Goal: Complete application form: Complete application form

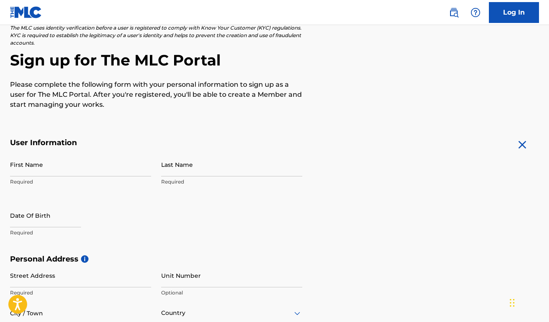
scroll to position [64, 0]
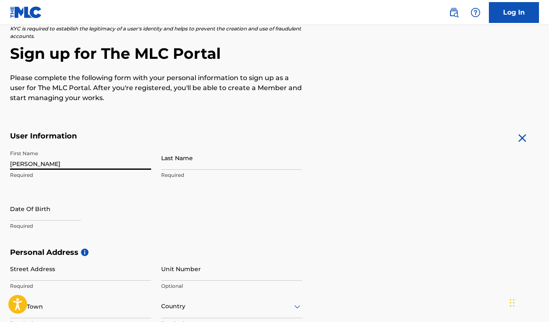
type input "[PERSON_NAME]"
select select "7"
select select "2025"
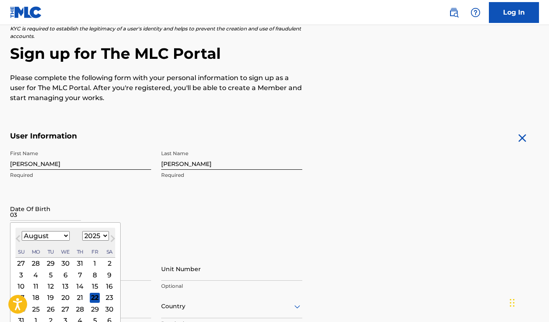
type input "0"
select select "2"
click at [35, 286] on div "10" at bounding box center [36, 286] width 10 height 10
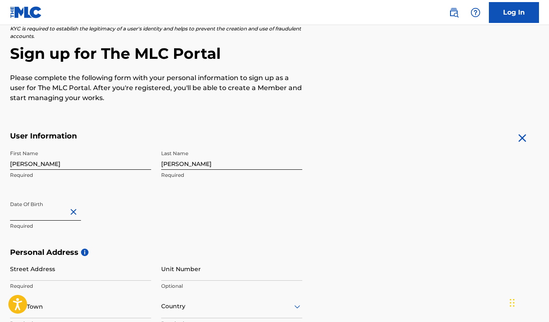
click at [71, 217] on input "text" at bounding box center [45, 209] width 71 height 24
select select "2"
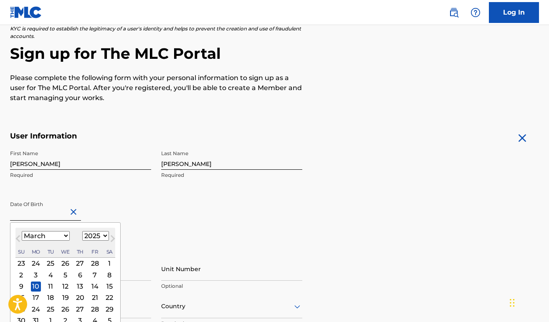
select select "2004"
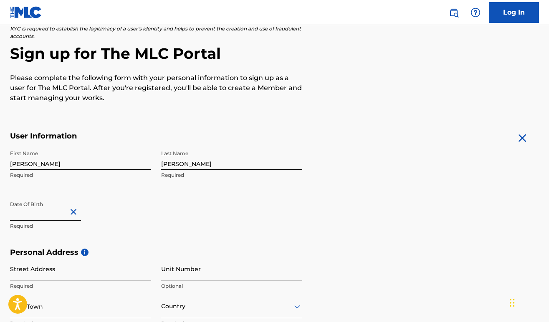
click at [158, 227] on div "First Name [PERSON_NAME] Required Last Name [PERSON_NAME] Required Date Of Birt…" at bounding box center [156, 197] width 292 height 102
click at [56, 213] on input "text" at bounding box center [45, 209] width 71 height 24
select select "2"
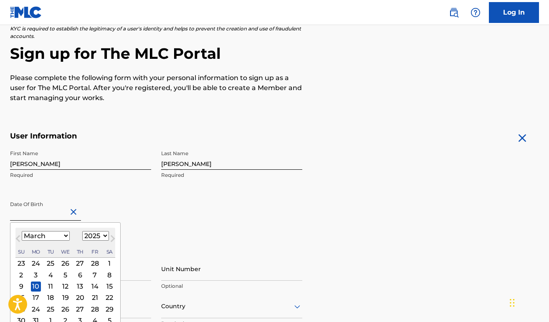
select select "2004"
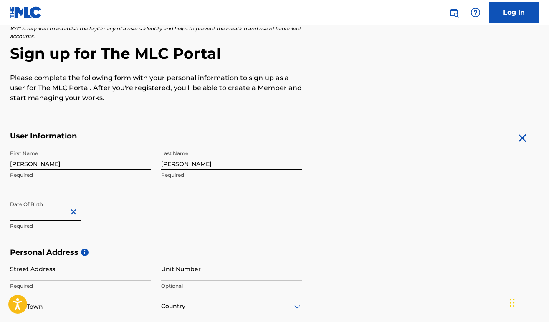
click at [153, 222] on div "First Name [PERSON_NAME] Required Last Name [PERSON_NAME] Required Date Of Birt…" at bounding box center [156, 197] width 292 height 102
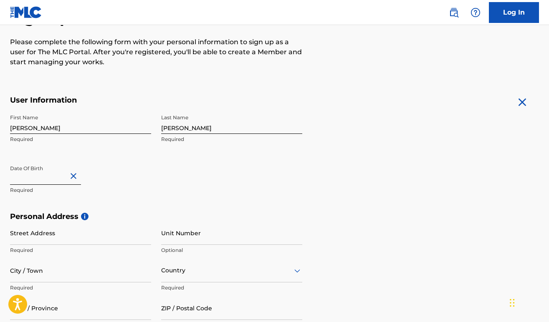
scroll to position [105, 0]
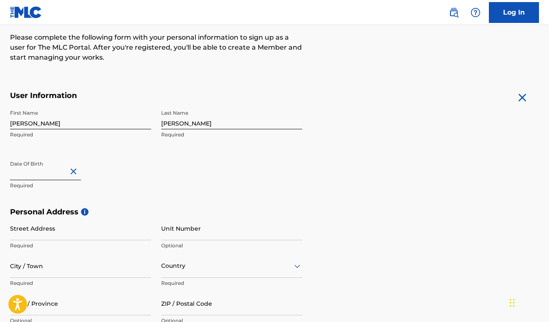
click at [61, 175] on input "text" at bounding box center [45, 169] width 71 height 24
select select "2"
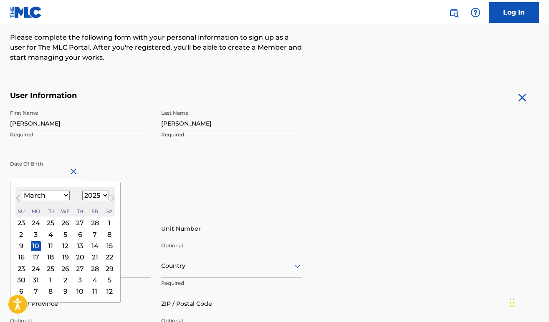
select select "2004"
click at [64, 232] on div "10" at bounding box center [66, 235] width 10 height 10
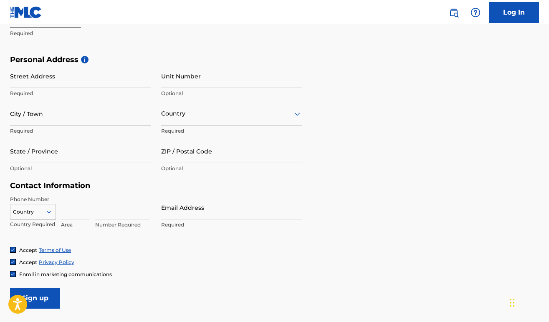
scroll to position [259, 0]
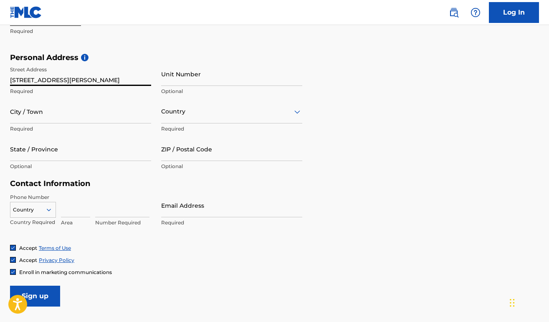
type input "[STREET_ADDRESS][PERSON_NAME]"
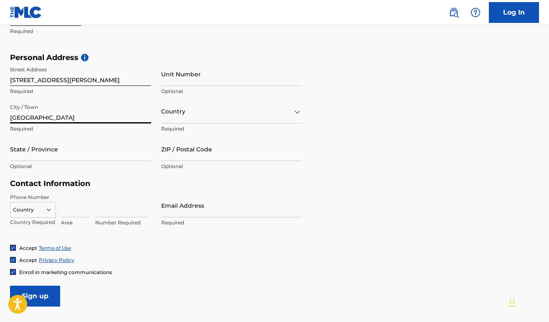
type input "[GEOGRAPHIC_DATA]"
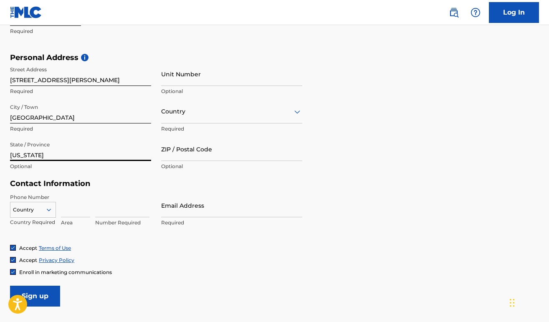
type input "[US_STATE]"
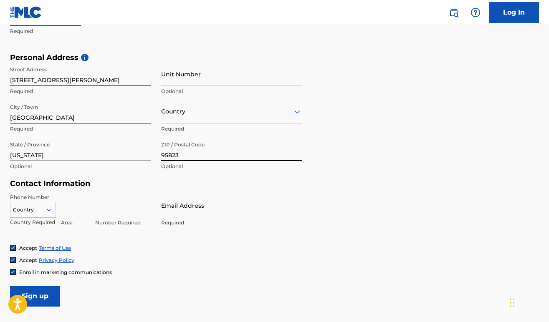
type input "95823"
click at [370, 172] on div "Personal Address i Street Address [STREET_ADDRESS][PERSON_NAME] Required Unit N…" at bounding box center [274, 116] width 529 height 126
click at [212, 116] on div at bounding box center [231, 111] width 141 height 10
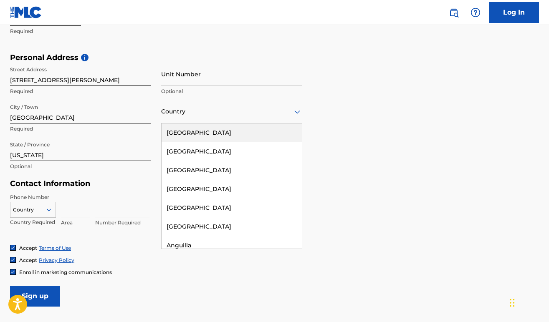
click at [208, 125] on div "[GEOGRAPHIC_DATA]" at bounding box center [232, 133] width 140 height 19
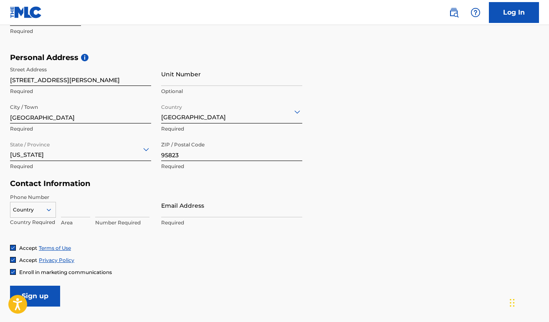
click at [407, 196] on form "User Information First Name [PERSON_NAME] Required Last Name [PERSON_NAME] Requ…" at bounding box center [274, 122] width 529 height 370
type input "[EMAIL_ADDRESS][DOMAIN_NAME]"
click at [349, 200] on form "User Information First Name [PERSON_NAME] Required Last Name [PERSON_NAME] Requ…" at bounding box center [274, 122] width 529 height 370
click at [146, 186] on h5 "Contact Information" at bounding box center [156, 184] width 292 height 10
click at [247, 211] on input "[EMAIL_ADDRESS][DOMAIN_NAME]" at bounding box center [231, 206] width 141 height 24
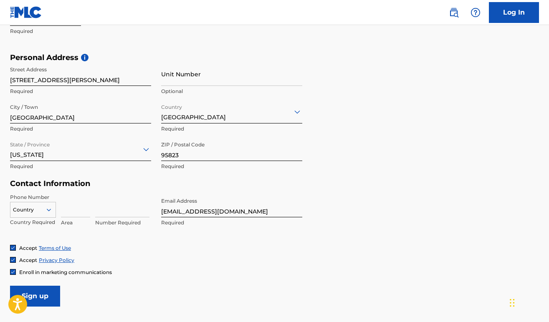
click at [143, 236] on div "Phone Number Country Country Required Area Number Required Email Address [EMAIL…" at bounding box center [156, 219] width 292 height 51
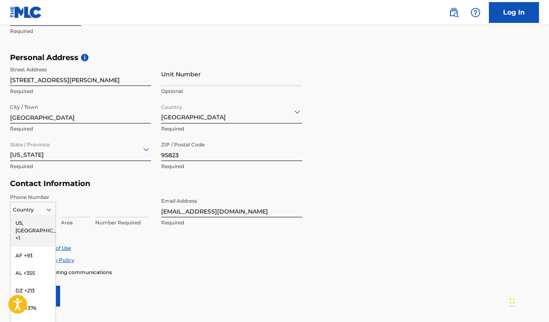
click at [43, 209] on div "US, [GEOGRAPHIC_DATA] +1, 1 of 216. 216 results available. Use Up and Down to c…" at bounding box center [33, 208] width 46 height 13
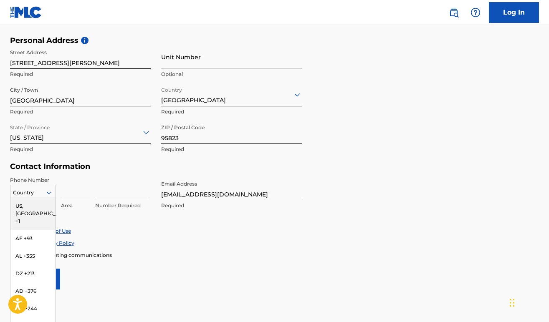
click at [121, 234] on div "Accept Terms of Use Accept Privacy Policy Enroll in marketing communications" at bounding box center [274, 242] width 529 height 31
click at [47, 194] on icon at bounding box center [49, 193] width 8 height 8
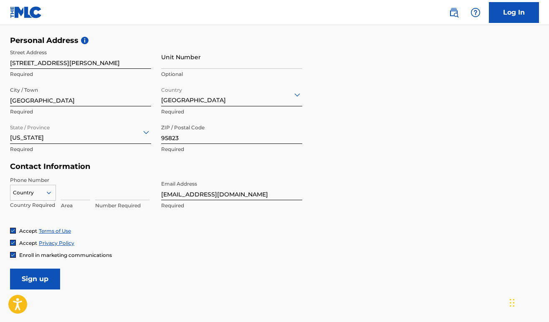
click at [109, 220] on div "Phone Number Country Country Required Area Number Required Email Address [EMAIL…" at bounding box center [156, 202] width 292 height 51
click at [106, 194] on input at bounding box center [122, 189] width 54 height 24
type input "9167430859"
click at [129, 216] on div "Phone Number Country Country Required Area 9167430859 Number Required Email Add…" at bounding box center [156, 202] width 292 height 51
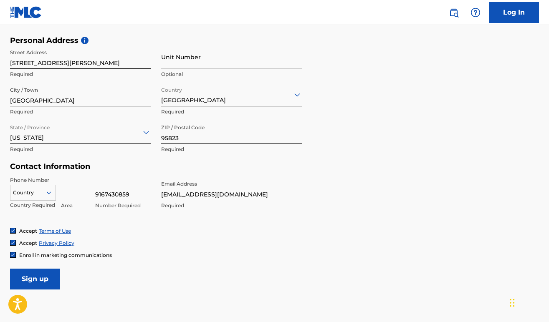
click at [82, 196] on input at bounding box center [75, 189] width 29 height 24
click at [162, 231] on div "Accept Terms of Use" at bounding box center [274, 230] width 529 height 7
click at [66, 194] on input at bounding box center [75, 189] width 29 height 24
click at [45, 194] on icon at bounding box center [49, 193] width 8 height 8
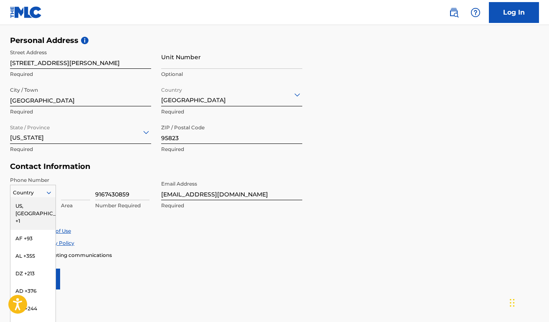
click at [45, 205] on div "US, [GEOGRAPHIC_DATA] +1" at bounding box center [32, 213] width 45 height 33
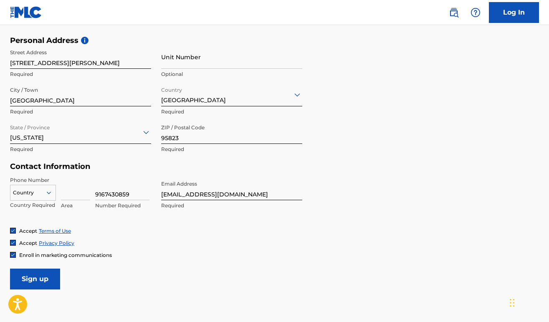
click at [92, 220] on div "Phone Number Country Country Required Area 9167430859 Number Required Email Add…" at bounding box center [156, 202] width 292 height 51
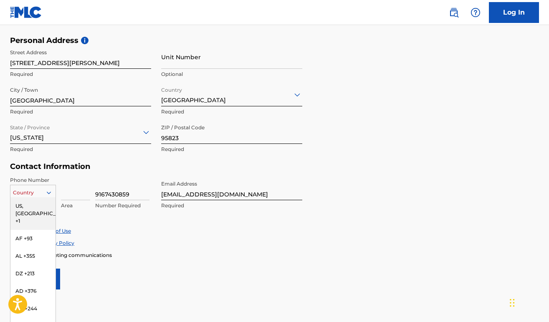
click at [52, 195] on icon at bounding box center [49, 193] width 8 height 8
click at [28, 205] on div "US, [GEOGRAPHIC_DATA] +1" at bounding box center [32, 213] width 45 height 33
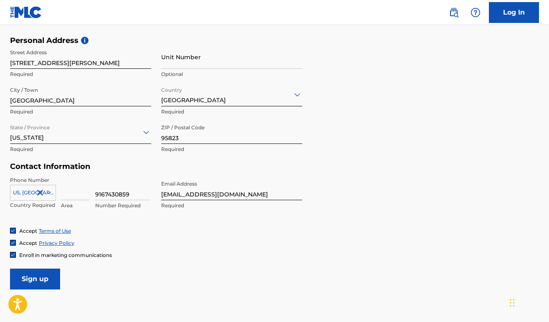
click at [193, 243] on div "Accept Privacy Policy" at bounding box center [274, 243] width 529 height 7
click at [83, 196] on input at bounding box center [75, 189] width 29 height 24
click at [192, 248] on div "Accept Terms of Use Accept Privacy Policy Enroll in marketing communications" at bounding box center [274, 242] width 529 height 31
click at [131, 193] on input "9167430859" at bounding box center [122, 189] width 54 height 24
click at [73, 192] on input "916" at bounding box center [75, 189] width 29 height 24
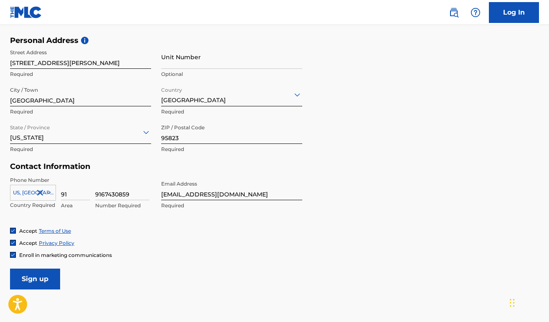
type input "9"
click at [121, 221] on div "Phone Number [GEOGRAPHIC_DATA], [GEOGRAPHIC_DATA] +1 Country Required Required …" at bounding box center [156, 202] width 292 height 51
click at [68, 189] on input at bounding box center [75, 189] width 29 height 24
type input "c"
type input "916"
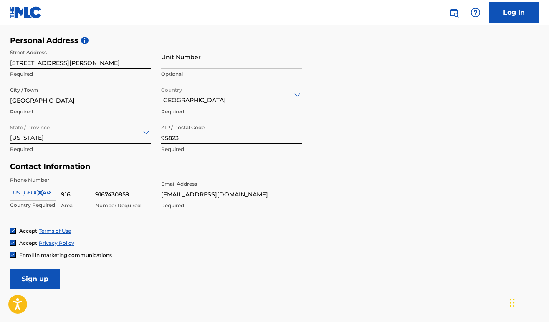
click at [128, 193] on input "9167430859" at bounding box center [122, 189] width 54 height 24
type input "9"
type input "7430859"
click at [169, 245] on div "Accept Privacy Policy" at bounding box center [274, 243] width 529 height 7
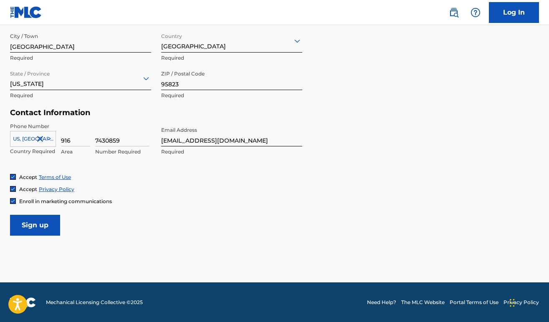
scroll to position [330, 0]
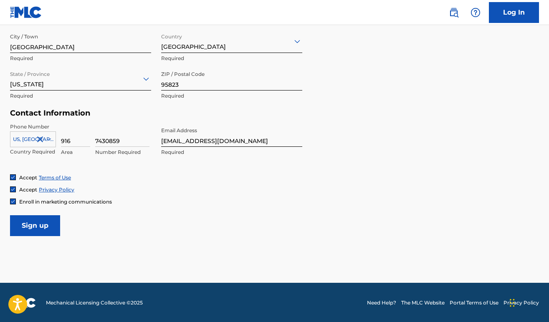
click at [47, 225] on input "Sign up" at bounding box center [35, 225] width 50 height 21
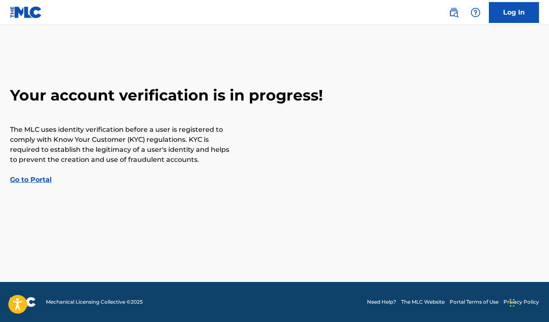
click at [378, 1] on nav "Log In" at bounding box center [274, 12] width 549 height 25
click at [319, 4] on nav "Log In" at bounding box center [274, 12] width 549 height 25
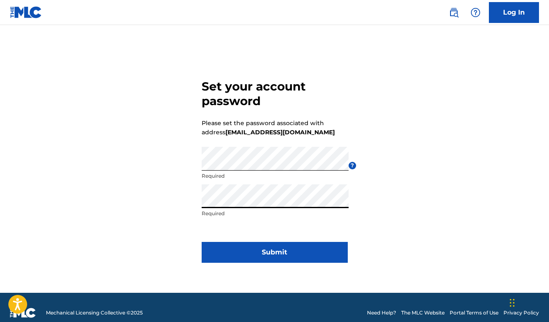
click at [425, 230] on div "Set your account password Please set the password associated with address [EMAI…" at bounding box center [274, 169] width 549 height 247
click at [295, 243] on button "Submit" at bounding box center [275, 252] width 146 height 21
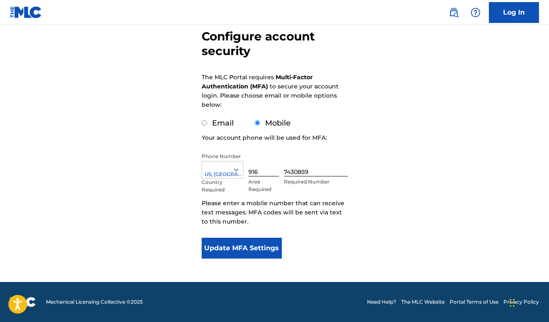
scroll to position [79, 0]
click at [257, 247] on button "Update MFA Settings" at bounding box center [242, 248] width 81 height 21
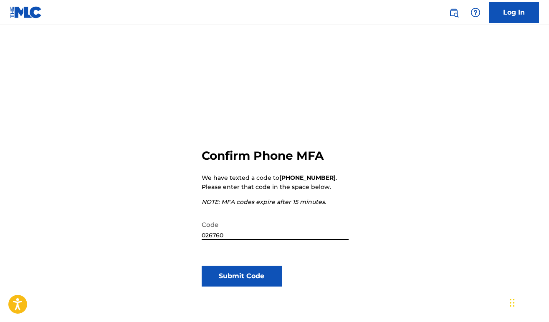
type input "026760"
click at [253, 279] on button "Submit Code" at bounding box center [242, 276] width 81 height 21
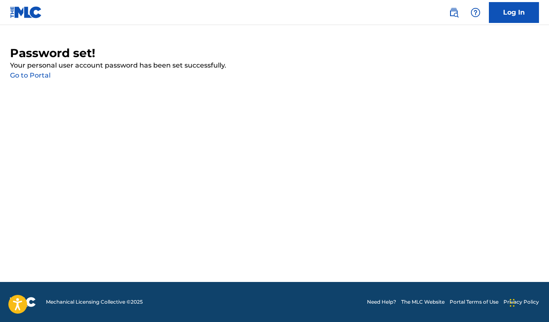
click at [35, 76] on link "Go to Portal" at bounding box center [30, 75] width 40 height 8
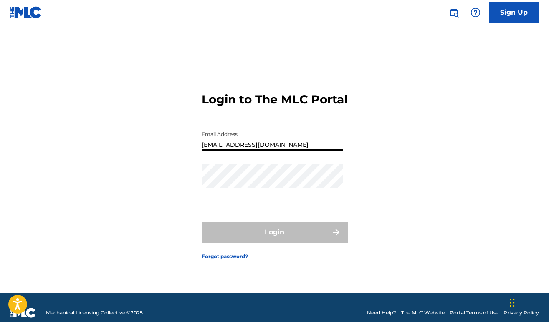
type input "[EMAIL_ADDRESS][DOMAIN_NAME]"
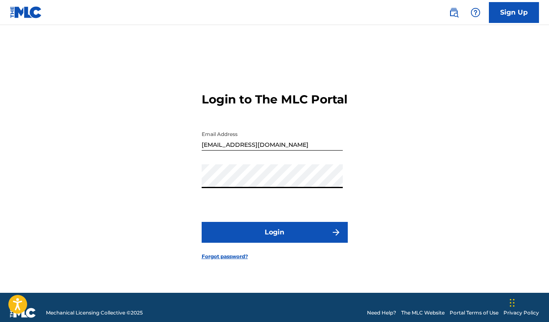
click at [268, 198] on div "Password" at bounding box center [272, 183] width 141 height 38
click at [273, 235] on button "Login" at bounding box center [275, 232] width 146 height 21
click at [272, 240] on button "Login" at bounding box center [275, 232] width 146 height 21
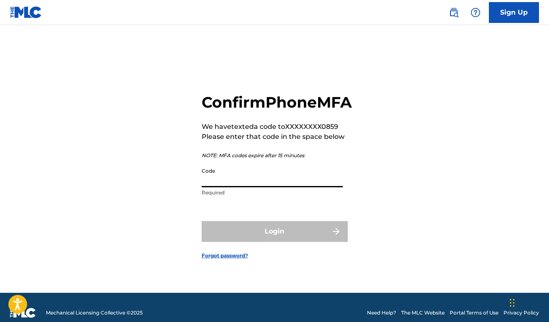
click at [253, 187] on input "Code" at bounding box center [272, 176] width 141 height 24
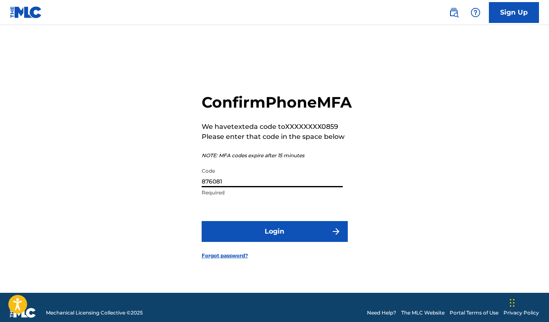
type input "876081"
click at [257, 242] on button "Login" at bounding box center [275, 231] width 146 height 21
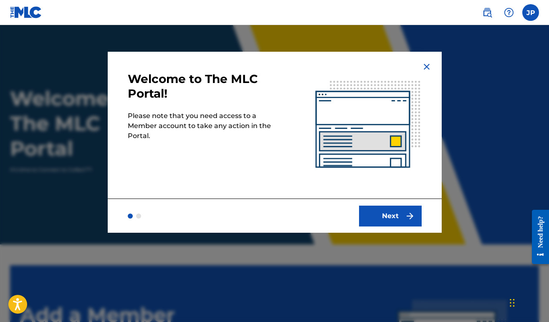
click at [387, 221] on button "Next" at bounding box center [390, 216] width 63 height 21
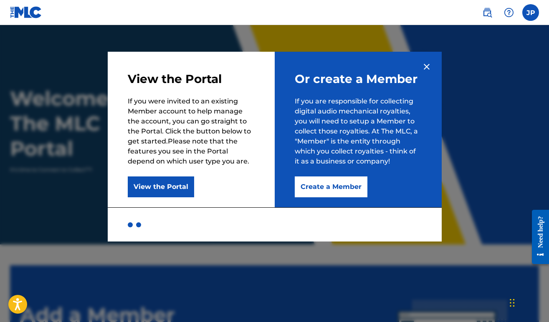
click at [335, 189] on button "Create a Member" at bounding box center [331, 187] width 73 height 21
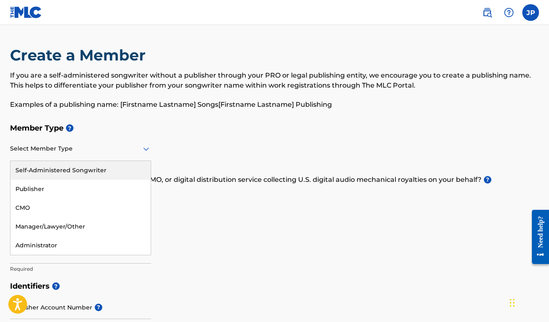
click at [107, 152] on div at bounding box center [80, 149] width 141 height 10
click at [126, 172] on div "Self-Administered Songwriter" at bounding box center [80, 170] width 140 height 19
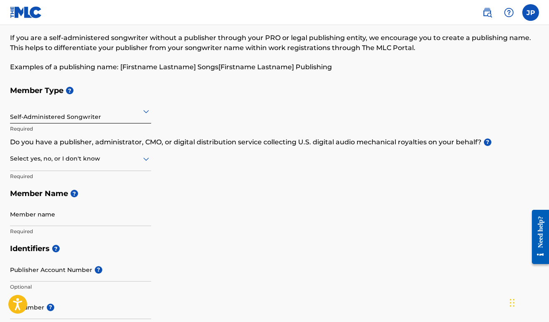
scroll to position [41, 0]
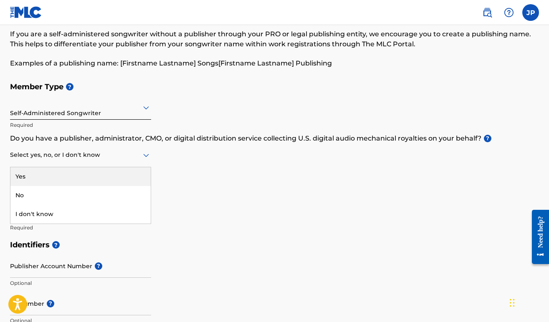
click at [136, 150] on div at bounding box center [80, 155] width 141 height 10
click at [122, 174] on div "Yes" at bounding box center [80, 176] width 140 height 19
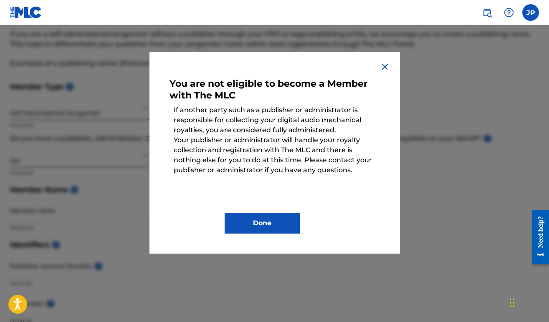
click at [381, 69] on img at bounding box center [385, 67] width 10 height 10
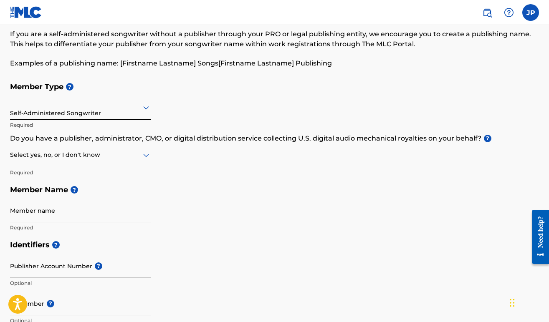
click at [138, 160] on div "Select yes, no, or I don't know" at bounding box center [80, 156] width 141 height 24
click at [93, 191] on div "No" at bounding box center [80, 195] width 140 height 19
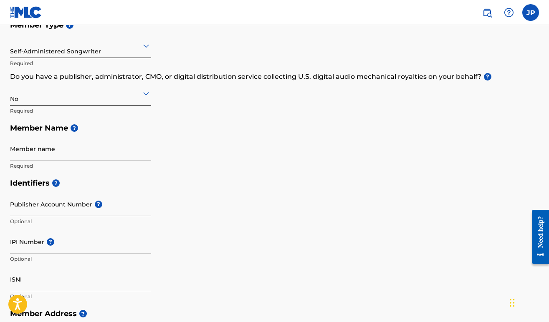
scroll to position [106, 0]
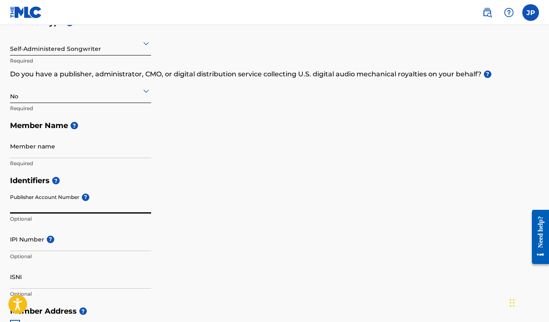
click at [114, 209] on input "Publisher Account Number ?" at bounding box center [80, 202] width 141 height 24
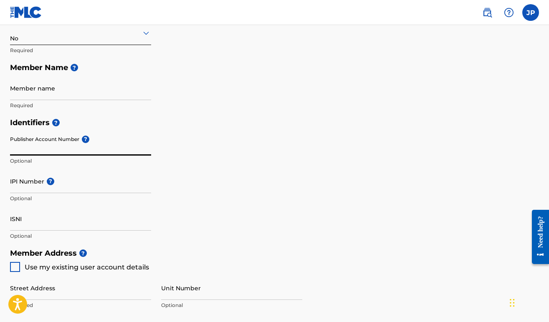
scroll to position [166, 0]
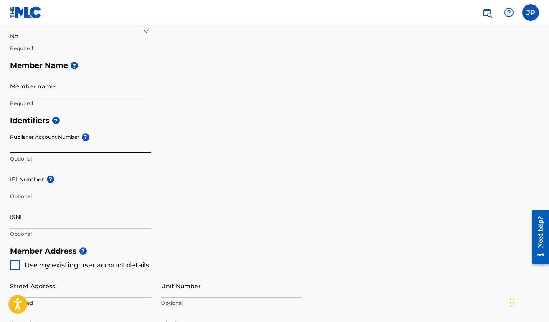
click at [185, 187] on div "Identifiers ? Publisher Account Number ? Optional IPI Number ? Optional ISNI Op…" at bounding box center [274, 177] width 529 height 131
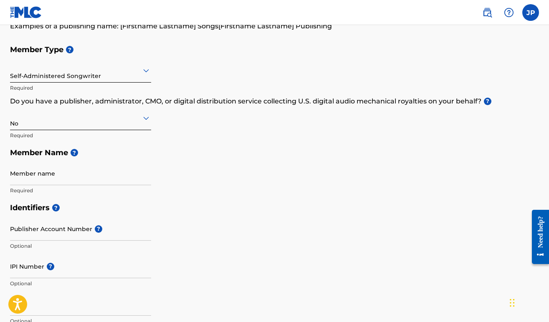
scroll to position [82, 0]
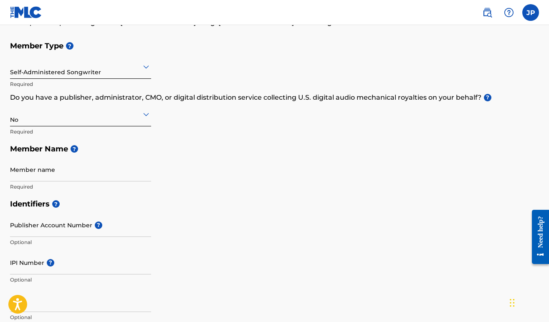
click at [68, 173] on input "Member name" at bounding box center [80, 170] width 141 height 24
type input "Josh P"
click at [209, 191] on div "Member Type ? Self-Administered Songwriter Required Do you have a publisher, ad…" at bounding box center [274, 116] width 529 height 158
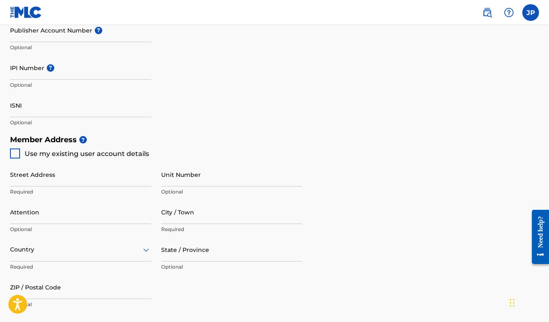
scroll to position [279, 0]
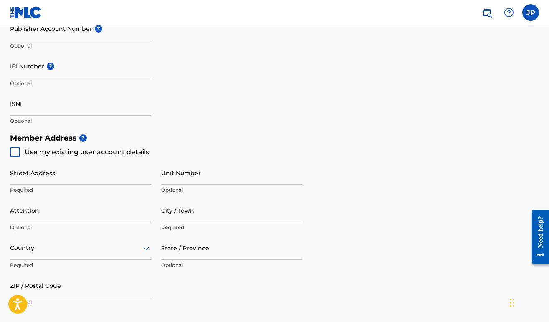
click at [179, 147] on div "Member Address ? Use my existing user account details Street Address Required U…" at bounding box center [274, 224] width 529 height 191
click at [18, 150] on div at bounding box center [15, 152] width 10 height 10
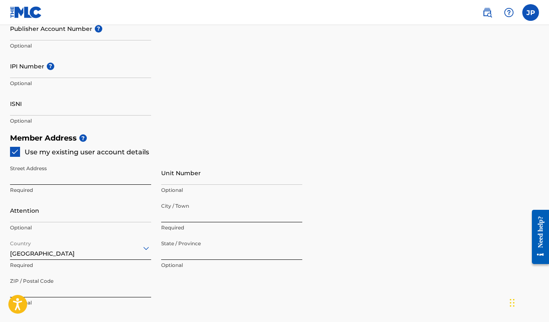
type input "[STREET_ADDRESS][PERSON_NAME]"
type input "[GEOGRAPHIC_DATA]"
type input "95823"
type input "916"
type input "7430859"
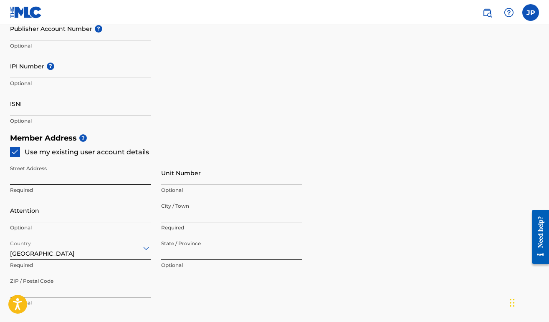
type input "[EMAIL_ADDRESS][DOMAIN_NAME]"
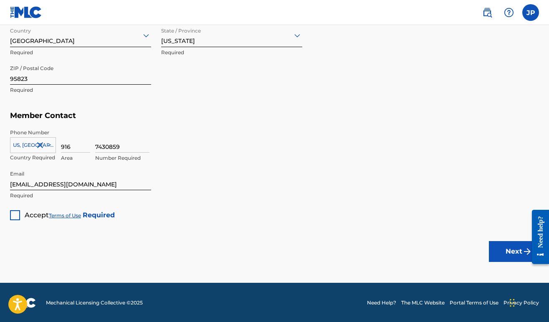
scroll to position [491, 0]
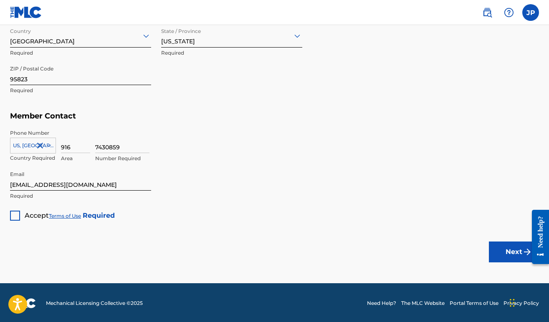
click at [12, 218] on div at bounding box center [15, 216] width 10 height 10
click at [512, 249] on button "Next" at bounding box center [514, 252] width 50 height 21
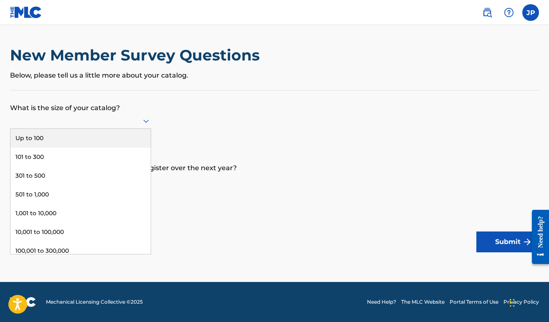
click at [137, 126] on div at bounding box center [80, 121] width 141 height 10
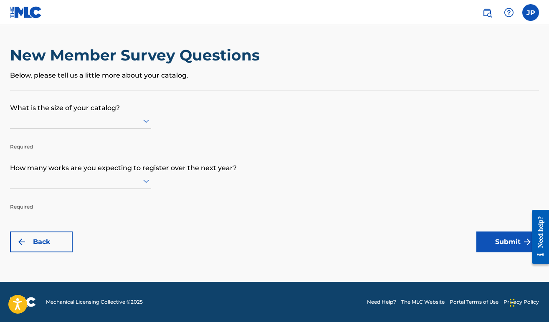
click at [182, 119] on form "What is the size of your catalog? Required How many works are you expecting to …" at bounding box center [274, 172] width 529 height 162
click at [147, 186] on icon at bounding box center [146, 181] width 10 height 10
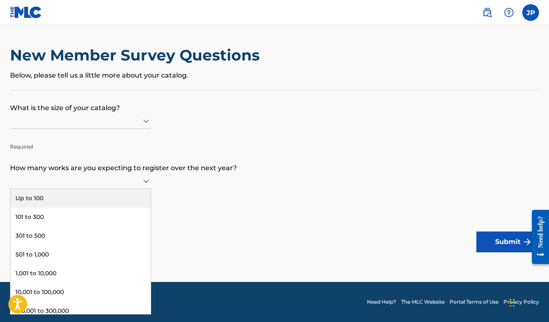
scroll to position [0, 0]
click at [116, 205] on div "Up to 100" at bounding box center [80, 198] width 140 height 19
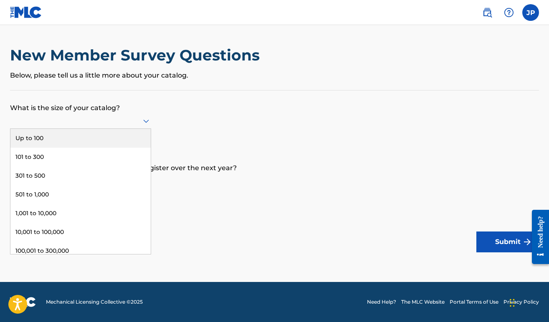
click at [132, 126] on div at bounding box center [80, 121] width 141 height 10
click at [114, 142] on div "Up to 100" at bounding box center [80, 138] width 140 height 19
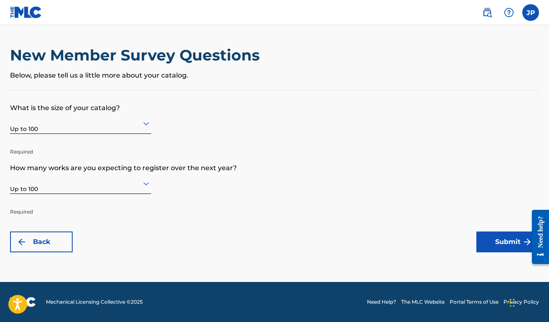
click at [504, 237] on button "Submit" at bounding box center [507, 242] width 63 height 21
